Goal: Task Accomplishment & Management: Manage account settings

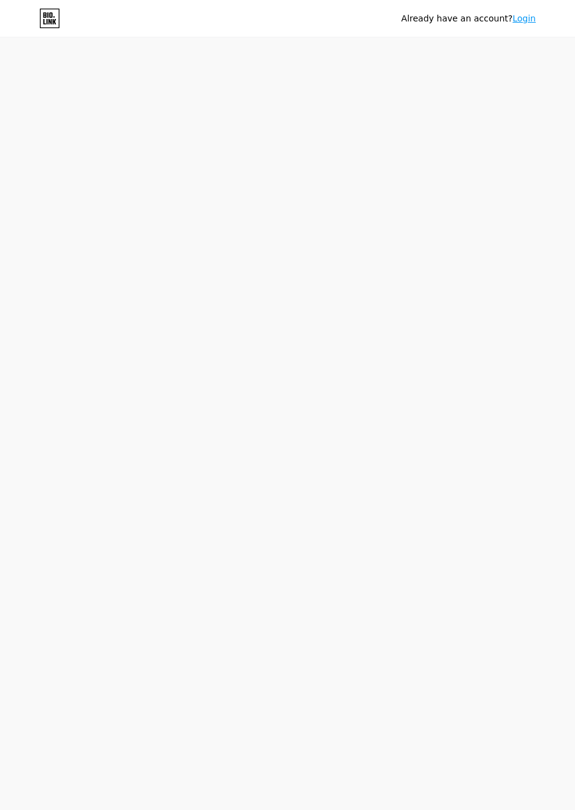
click at [287, 18] on div "Already have an account? Login" at bounding box center [287, 19] width 575 height 20
click at [525, 18] on link "Login" at bounding box center [523, 18] width 23 height 10
click at [521, 18] on link "Sign up" at bounding box center [519, 18] width 32 height 10
click at [525, 18] on link "Login" at bounding box center [523, 18] width 23 height 10
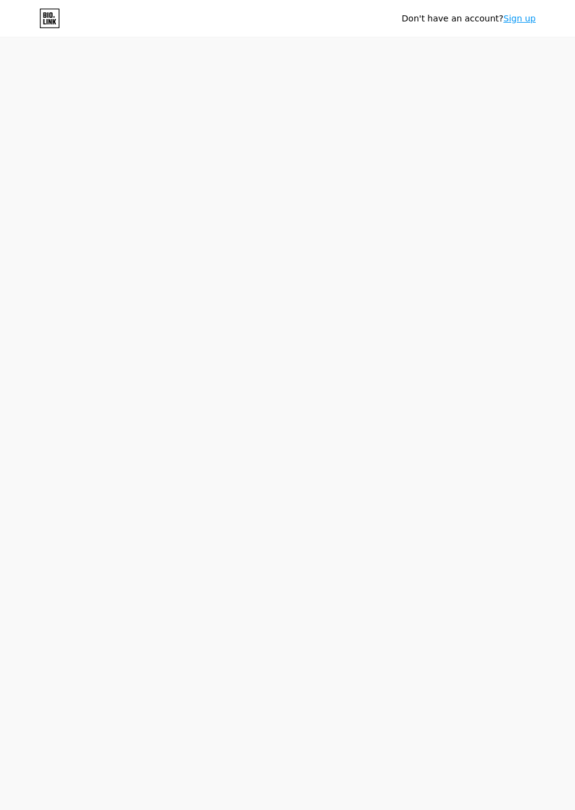
click at [50, 18] on icon at bounding box center [49, 19] width 21 height 20
